Goal: Use online tool/utility: Utilize a website feature to perform a specific function

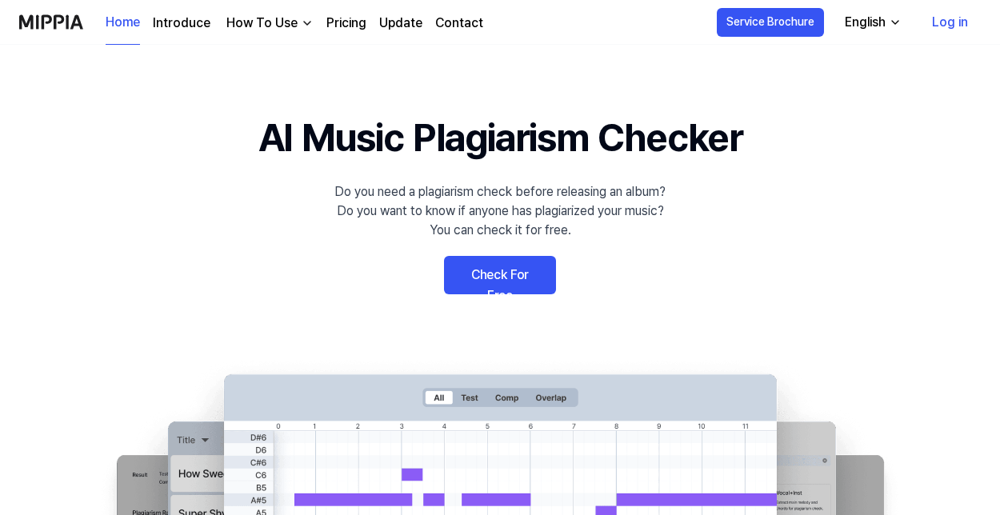
click at [266, 26] on div "How To Use" at bounding box center [262, 23] width 78 height 19
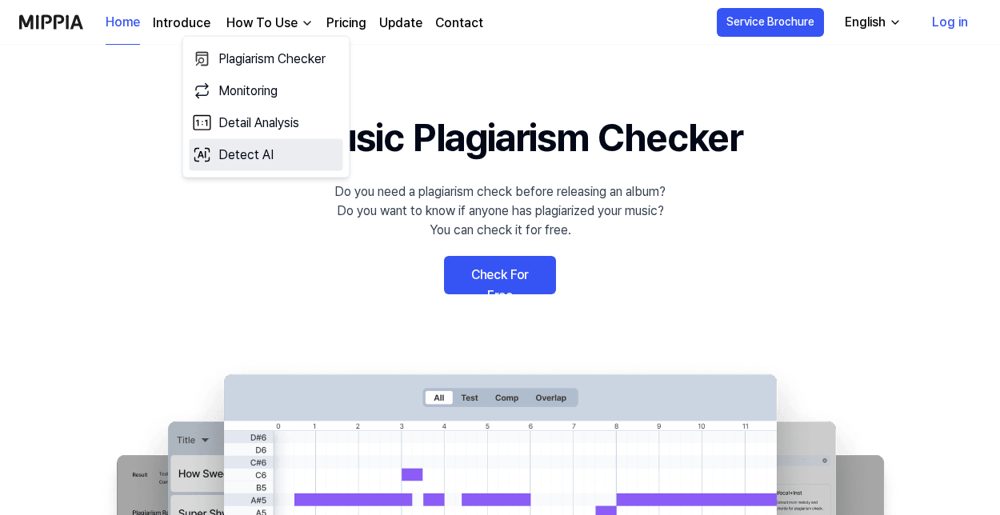
click at [270, 153] on link "Detect AI" at bounding box center [267, 155] width 154 height 32
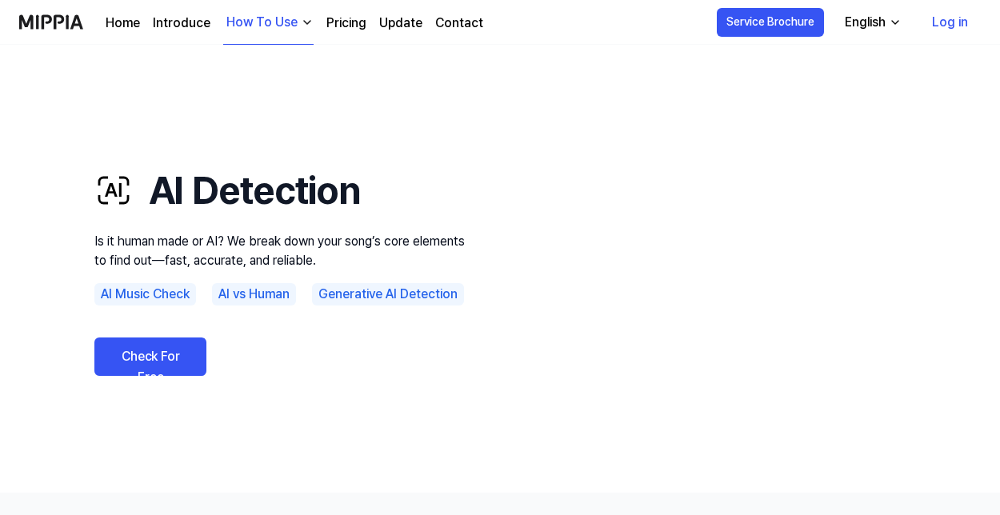
click at [190, 358] on link "Check For Free" at bounding box center [150, 357] width 112 height 38
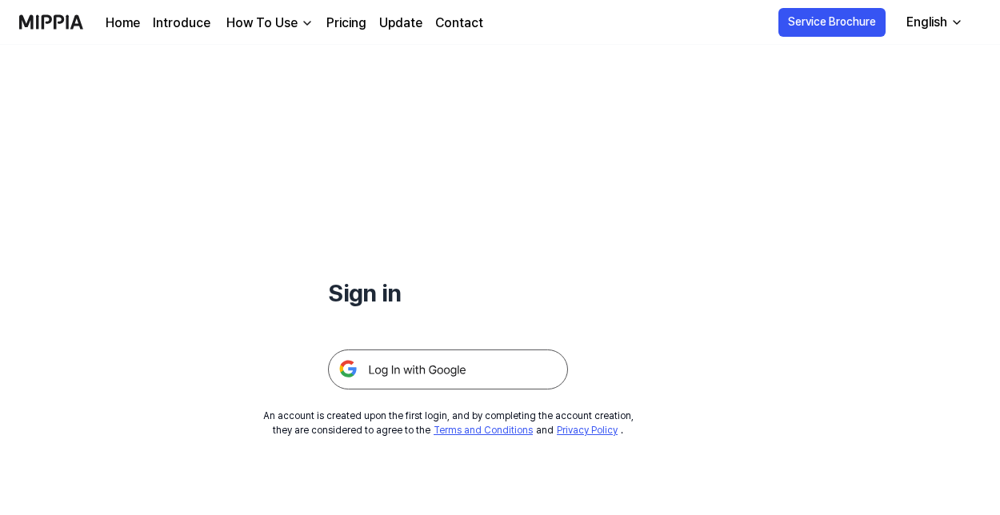
click at [411, 363] on img at bounding box center [448, 370] width 240 height 40
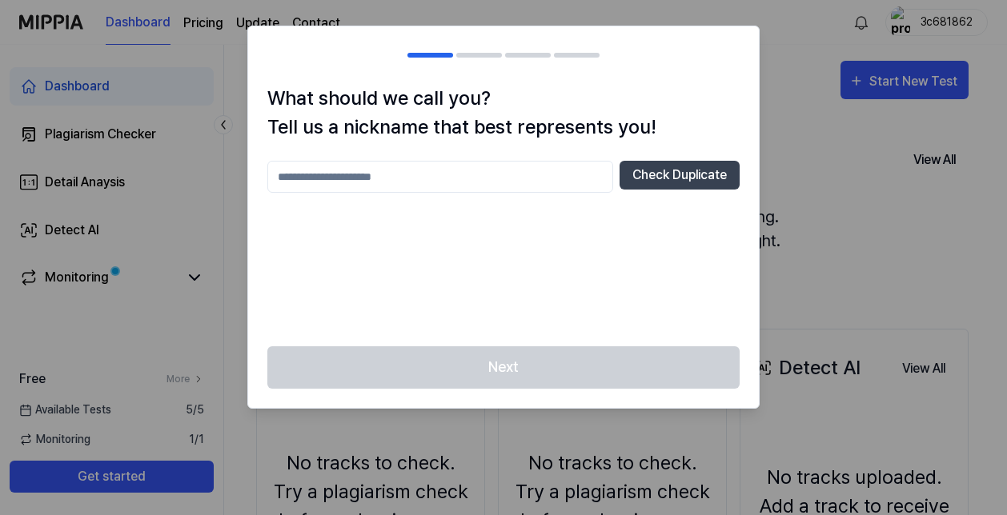
click at [576, 184] on input "text" at bounding box center [440, 177] width 346 height 32
type input "****"
click at [631, 230] on div "**** Check Duplicate" at bounding box center [503, 244] width 472 height 166
click at [651, 180] on button "Check Duplicate" at bounding box center [679, 175] width 120 height 29
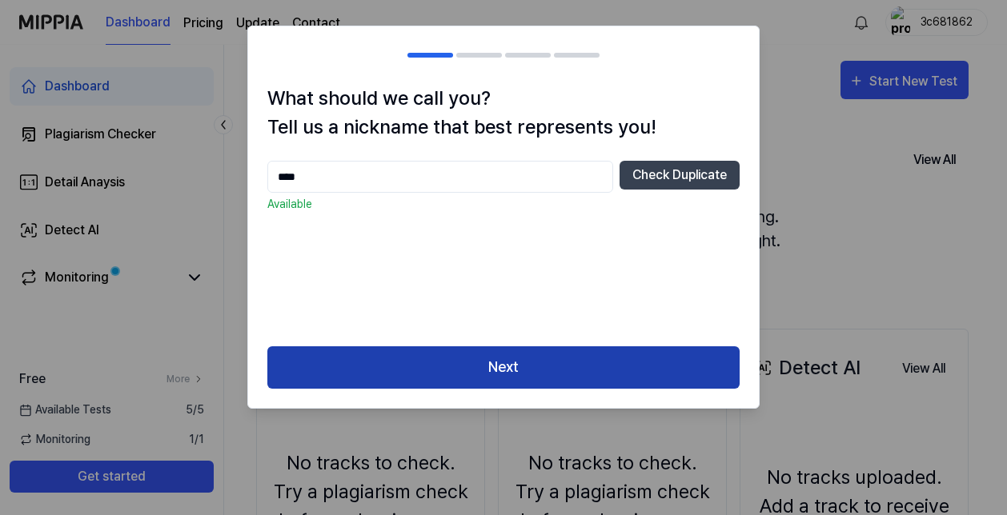
click at [580, 362] on button "Next" at bounding box center [503, 368] width 472 height 42
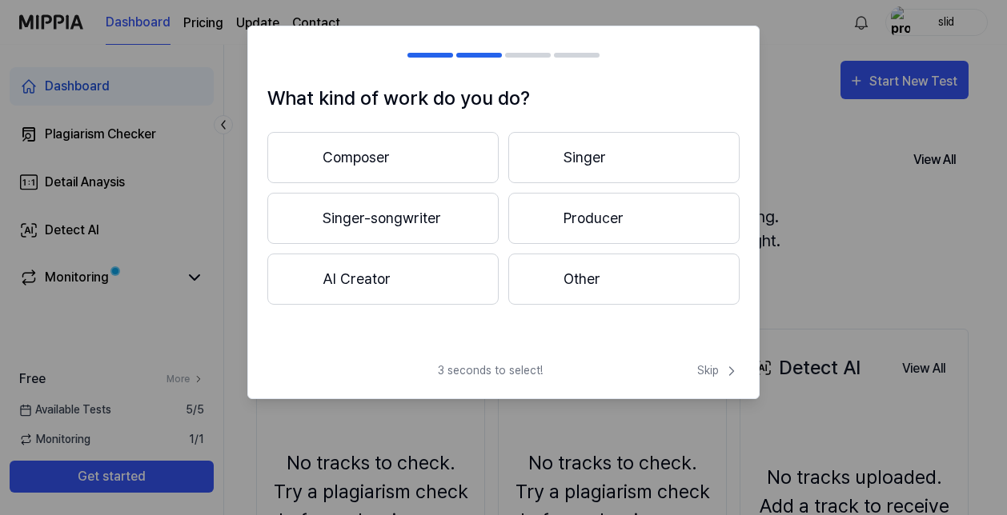
click at [567, 227] on button "Producer" at bounding box center [623, 218] width 231 height 51
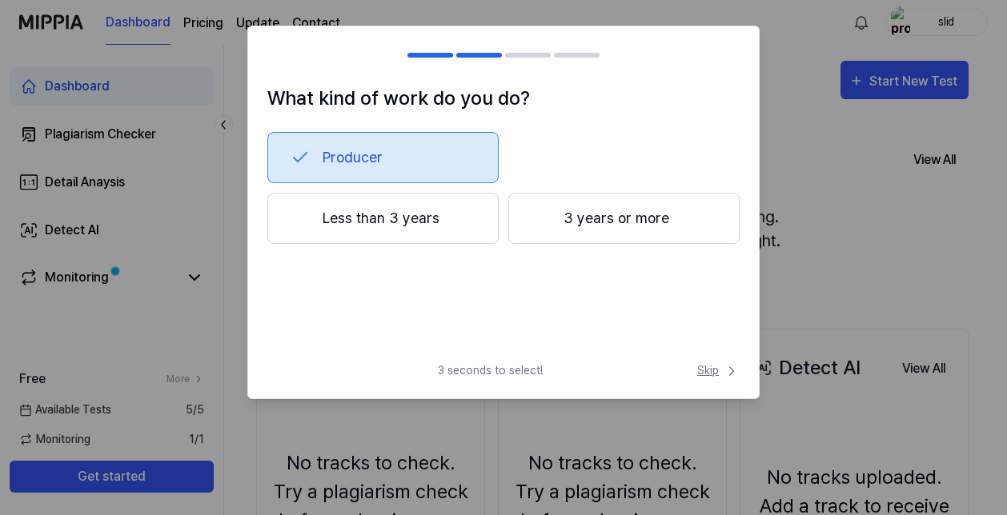
click at [719, 372] on span "Skip" at bounding box center [718, 371] width 42 height 17
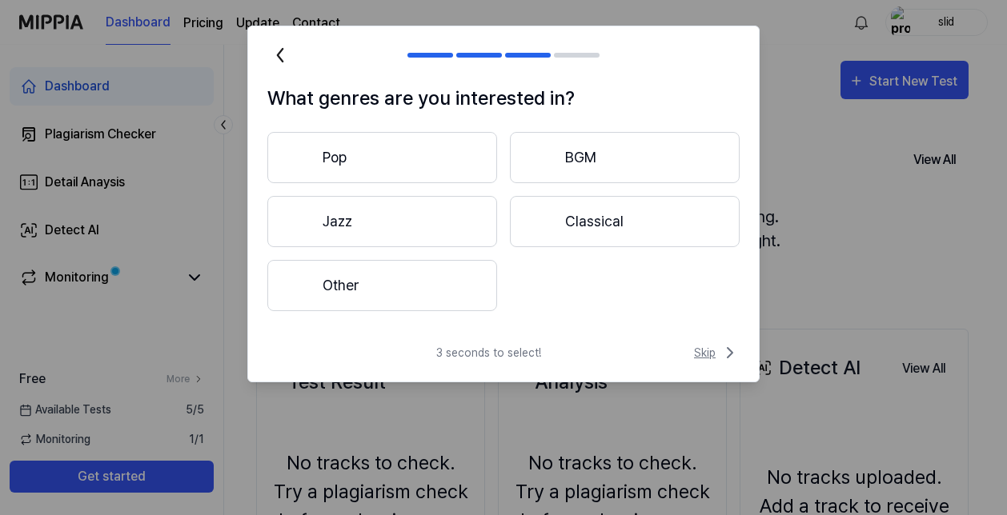
click at [710, 355] on span "Skip" at bounding box center [717, 352] width 46 height 19
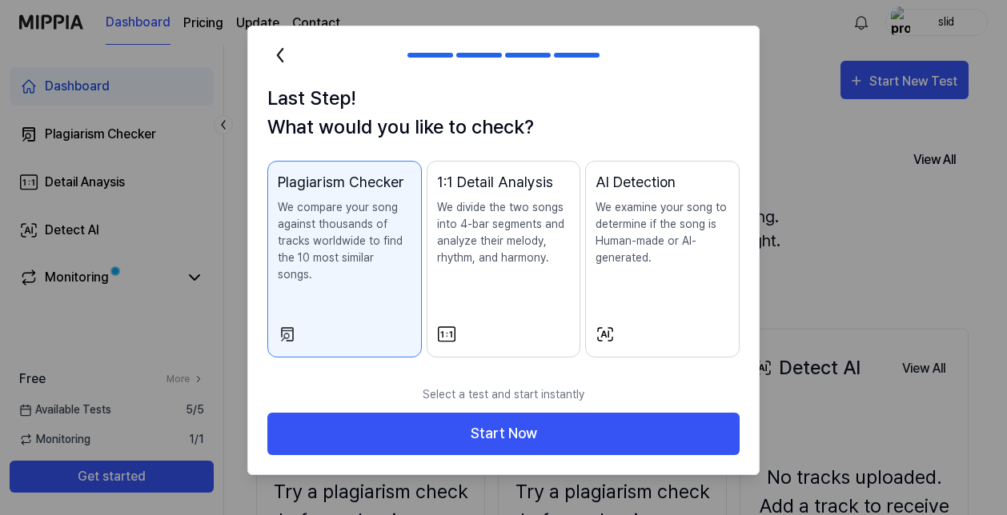
click at [628, 287] on div "AI Detection We examine your song to determine if the song is Human-made or AI-…" at bounding box center [662, 234] width 134 height 127
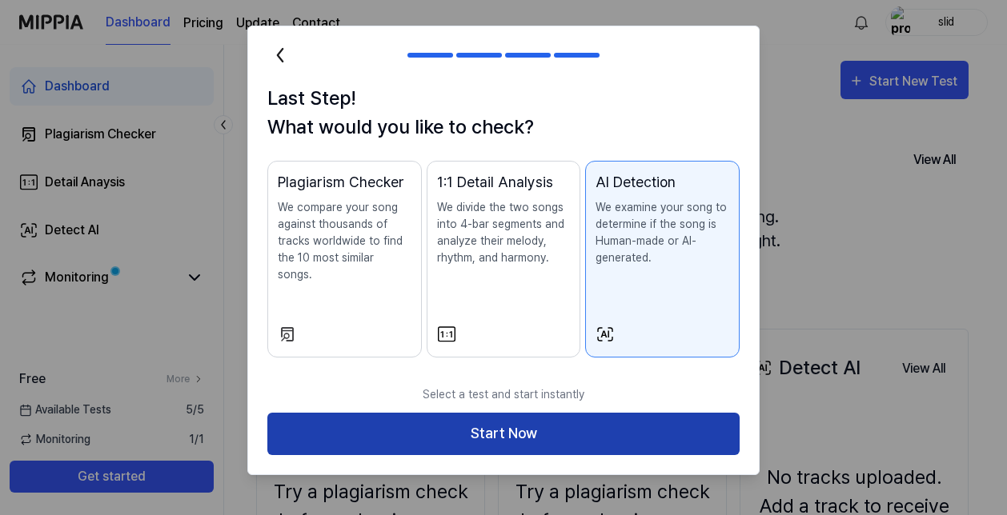
click at [574, 413] on button "Start Now" at bounding box center [503, 434] width 472 height 42
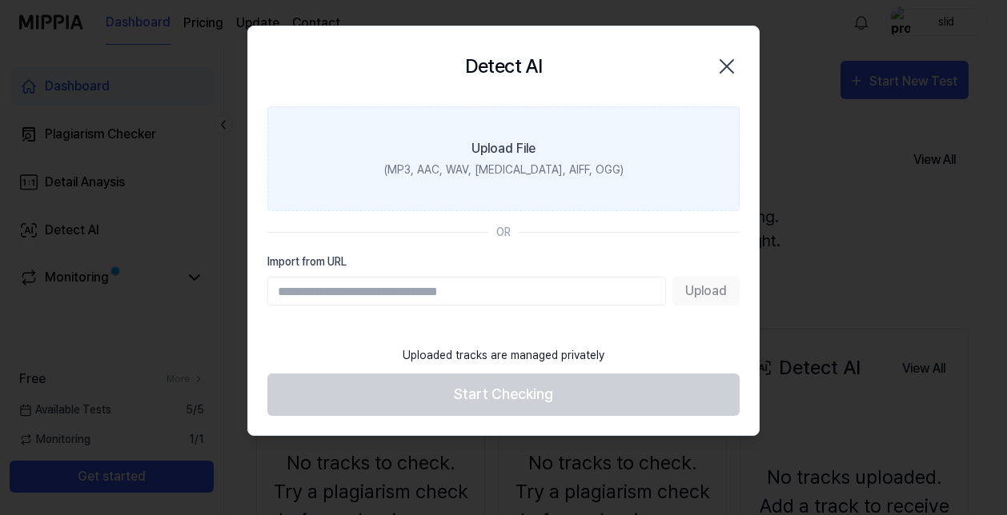
click at [561, 164] on div "(MP3, AAC, WAV, FLAC, AIFF, OGG)" at bounding box center [503, 170] width 239 height 17
click at [0, 0] on input "Upload File (MP3, AAC, WAV, FLAC, AIFF, OGG)" at bounding box center [0, 0] width 0 height 0
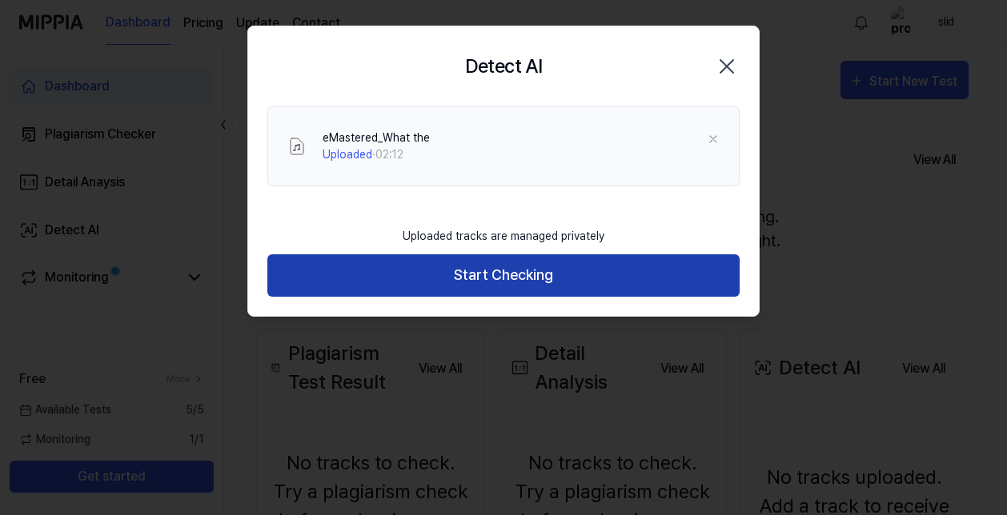
click at [679, 283] on button "Start Checking" at bounding box center [503, 275] width 472 height 42
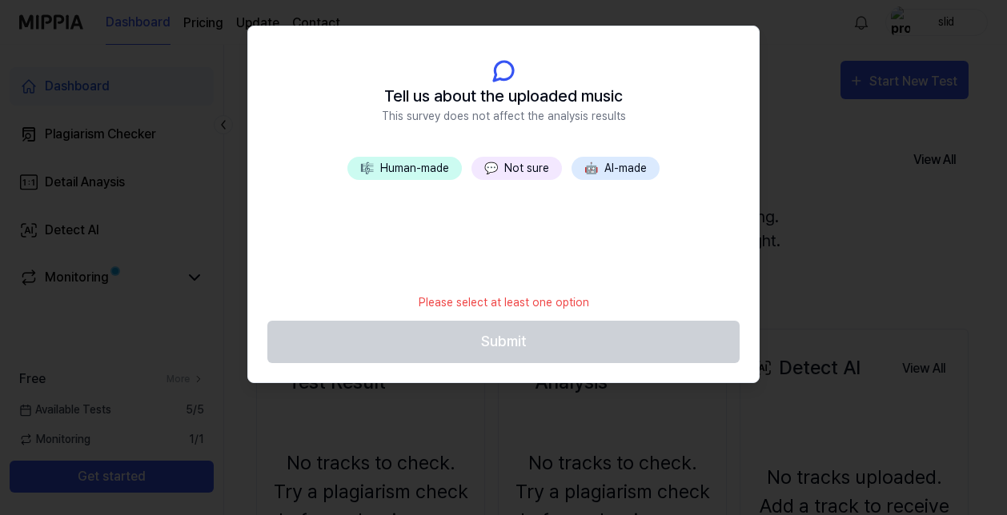
click at [449, 170] on button "🎼 Human-made" at bounding box center [404, 168] width 114 height 23
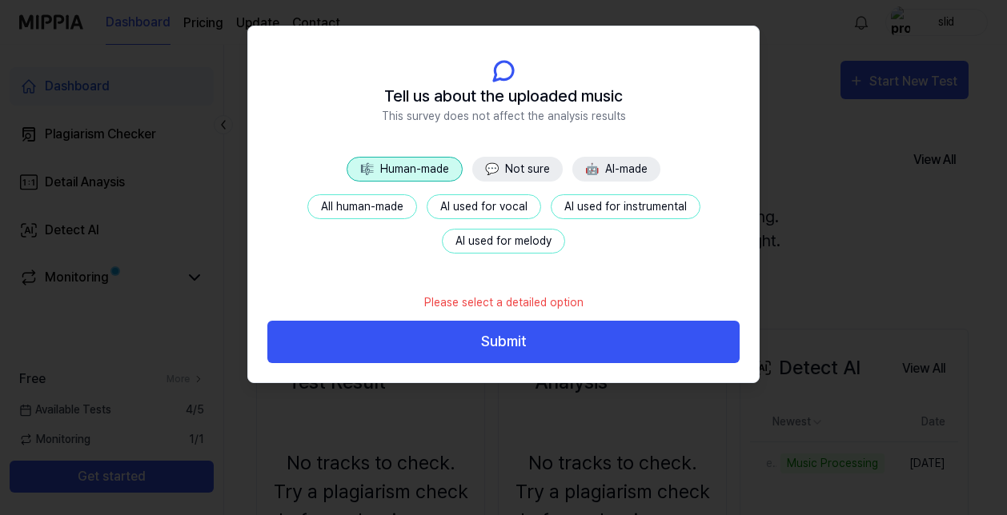
click at [503, 171] on button "💬 Not sure" at bounding box center [517, 169] width 90 height 25
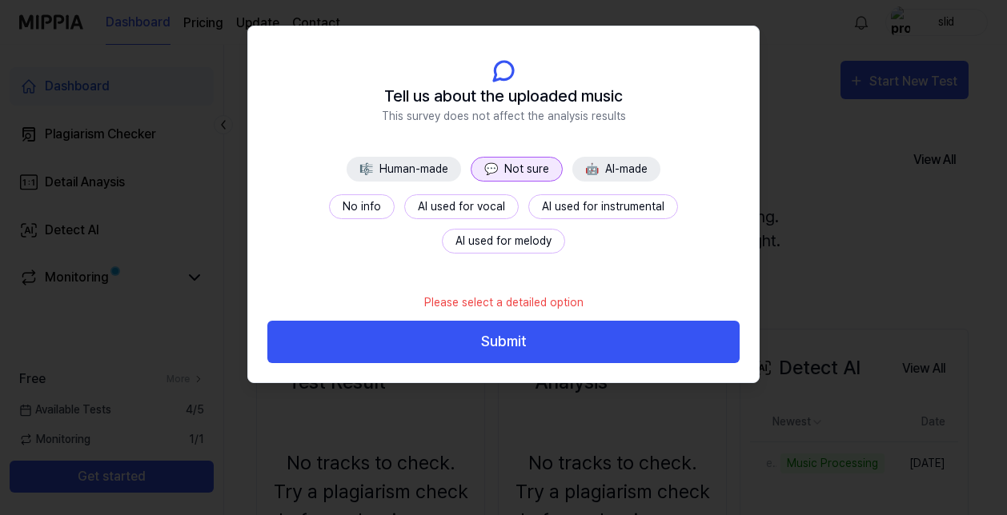
click at [329, 215] on button "No info" at bounding box center [362, 206] width 66 height 25
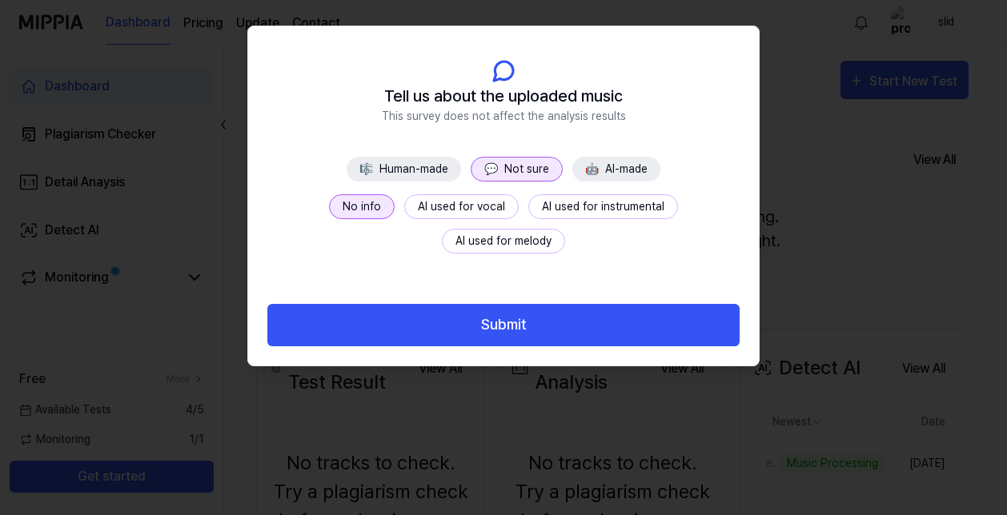
click at [371, 293] on footer "Submit" at bounding box center [503, 316] width 472 height 62
click at [372, 303] on footer "Submit" at bounding box center [503, 316] width 472 height 62
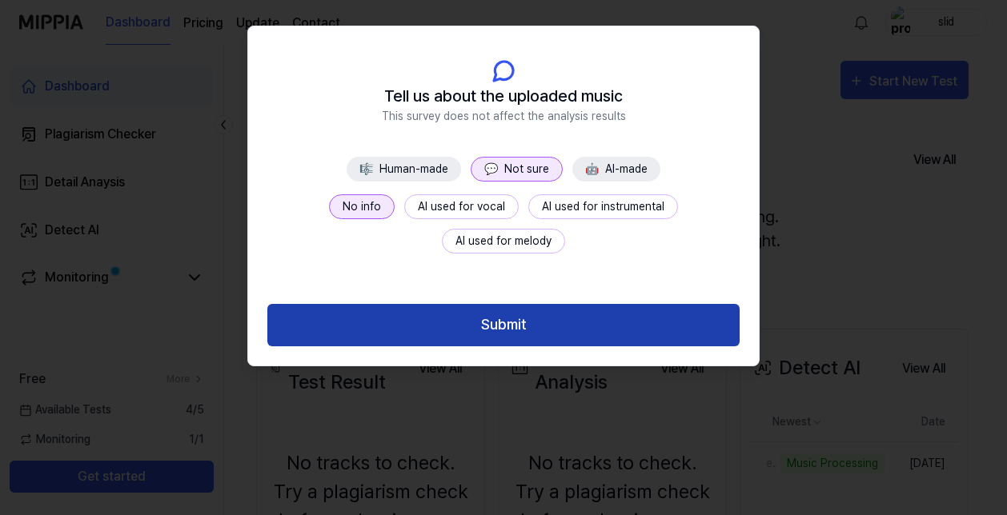
click at [372, 306] on button "Submit" at bounding box center [503, 325] width 472 height 42
